Goal: Transaction & Acquisition: Register for event/course

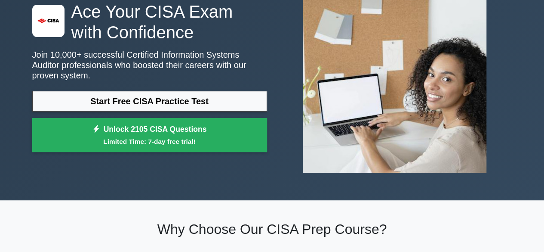
scroll to position [77, 0]
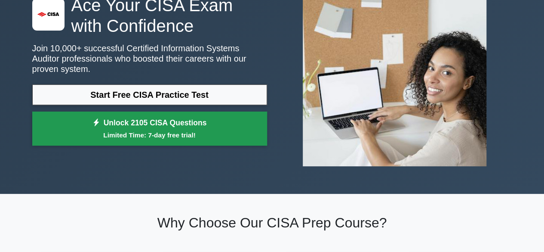
click at [165, 146] on link "Unlock 2105 CISA Questions Limited Time: 7-day free trial!" at bounding box center [149, 128] width 235 height 34
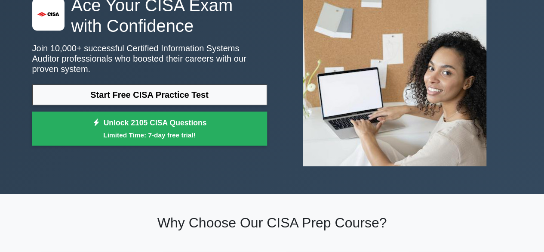
scroll to position [0, 0]
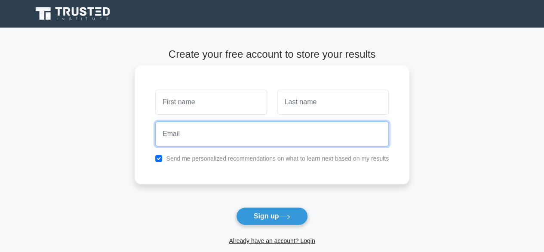
click at [275, 132] on input "email" at bounding box center [272, 133] width 234 height 25
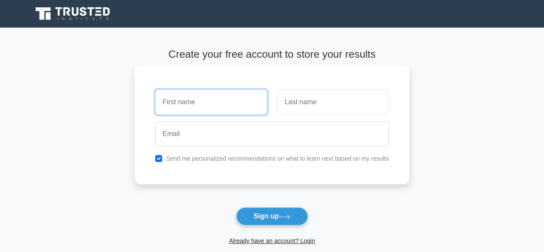
click at [219, 94] on input "text" at bounding box center [210, 101] width 111 height 25
